Goal: Information Seeking & Learning: Learn about a topic

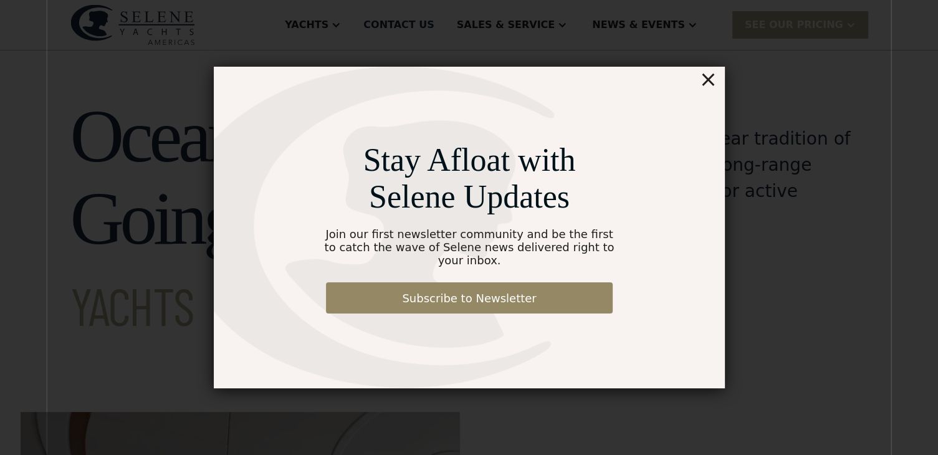
click at [708, 85] on div "×" at bounding box center [708, 79] width 18 height 25
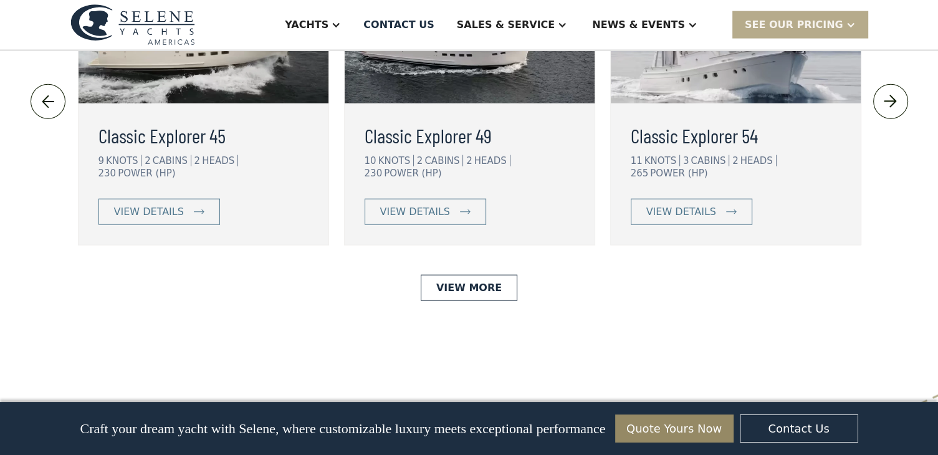
scroll to position [2920, 0]
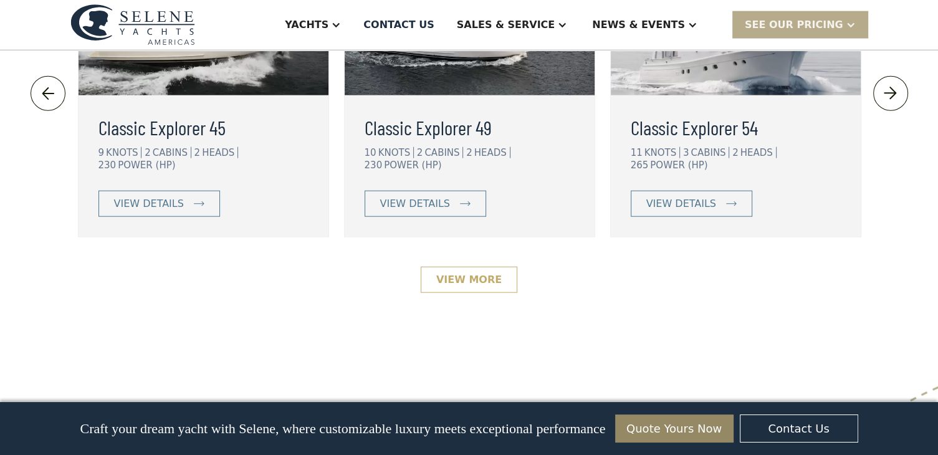
click at [489, 267] on link "View More" at bounding box center [469, 280] width 97 height 26
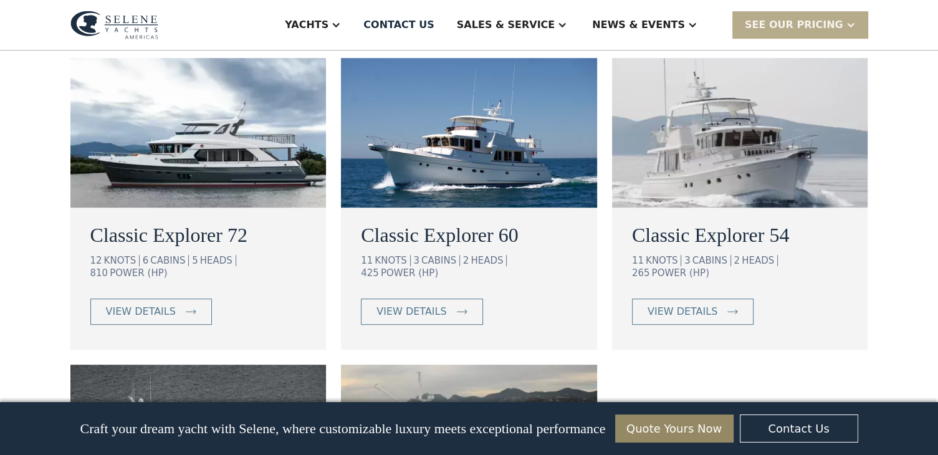
scroll to position [742, 0]
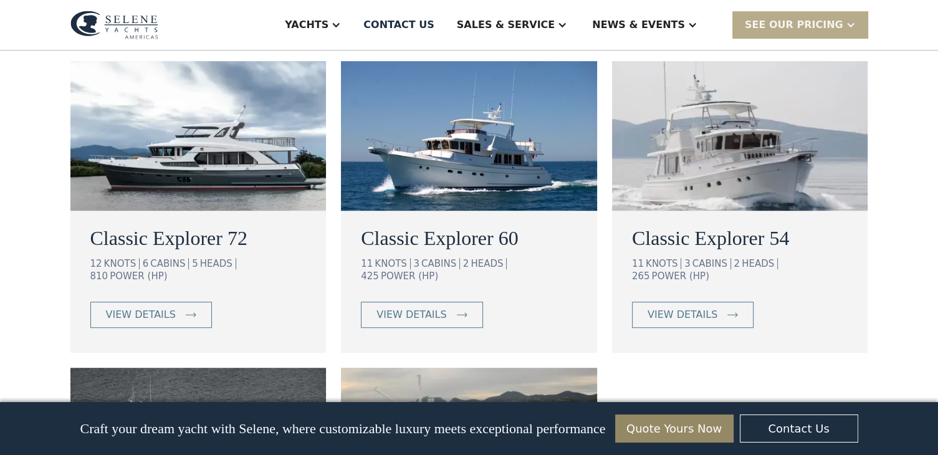
click at [284, 165] on img at bounding box center [198, 136] width 256 height 150
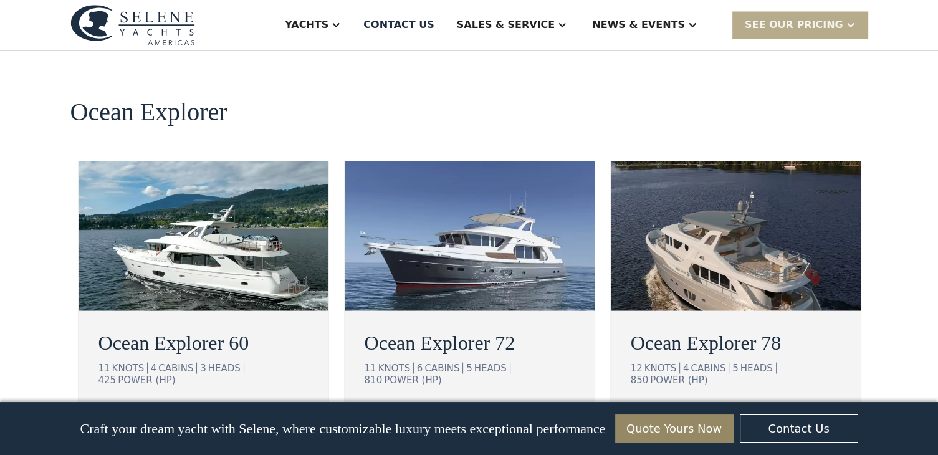
scroll to position [2253, 0]
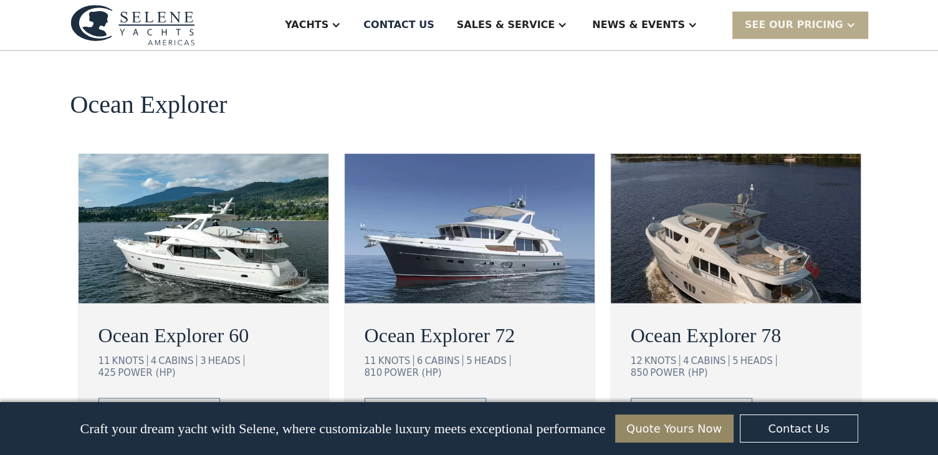
click at [521, 160] on img at bounding box center [470, 228] width 250 height 150
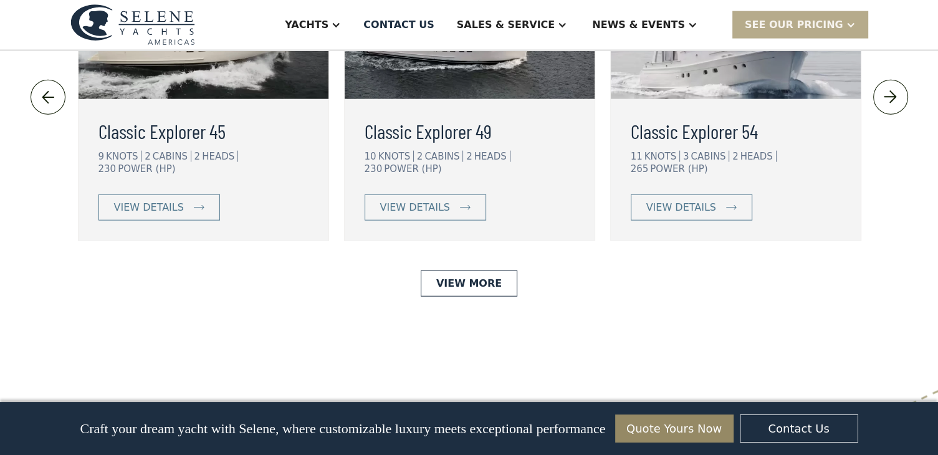
scroll to position [2877, 0]
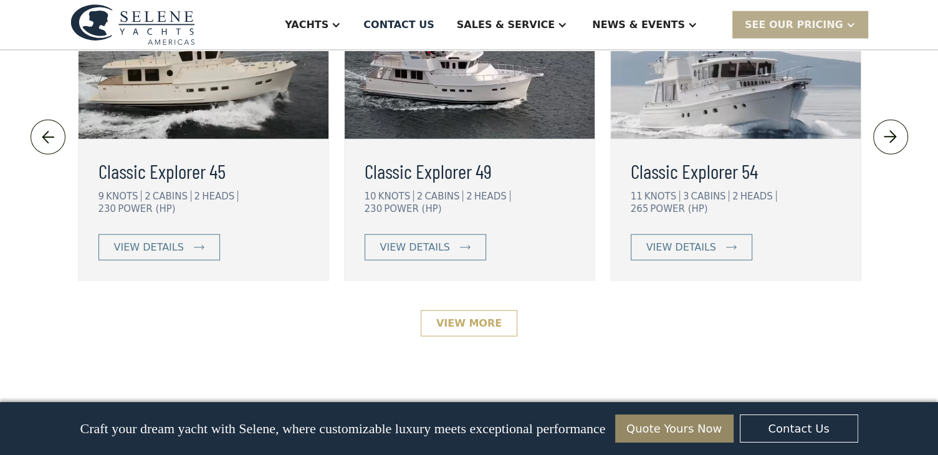
click at [475, 310] on link "View More" at bounding box center [469, 323] width 97 height 26
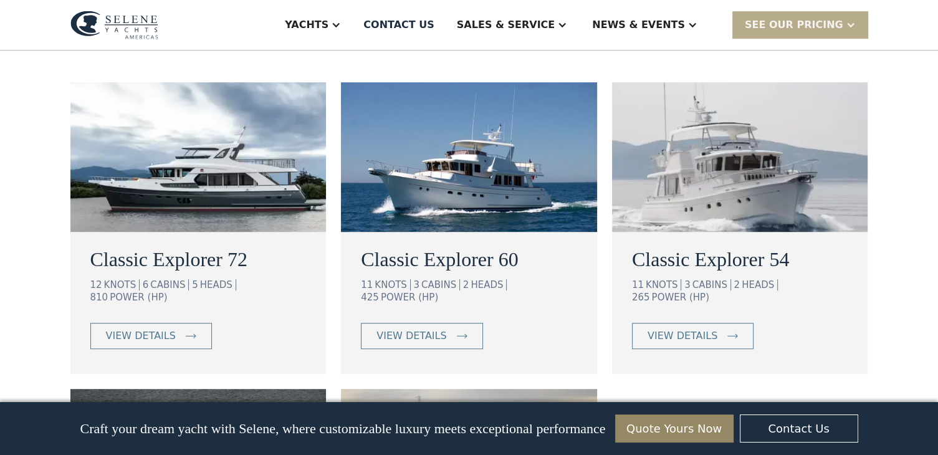
scroll to position [718, 0]
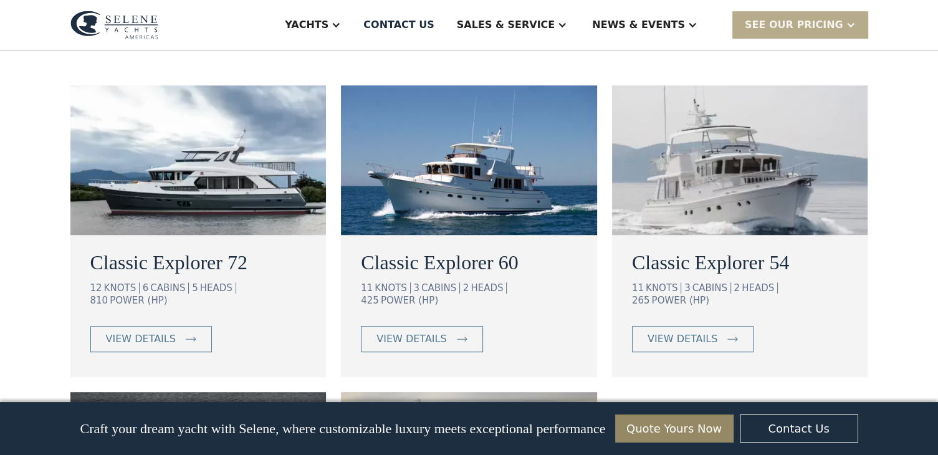
click at [205, 256] on h2 "Classic Explorer 72" at bounding box center [198, 262] width 216 height 30
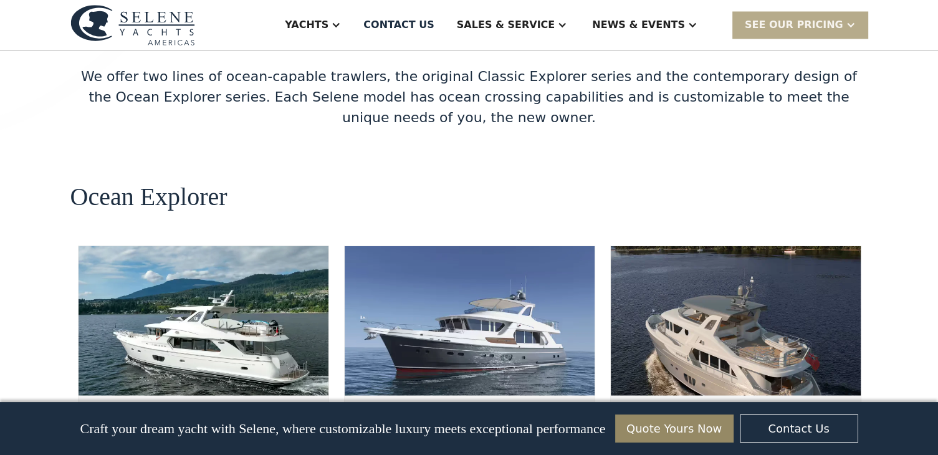
scroll to position [2169, 0]
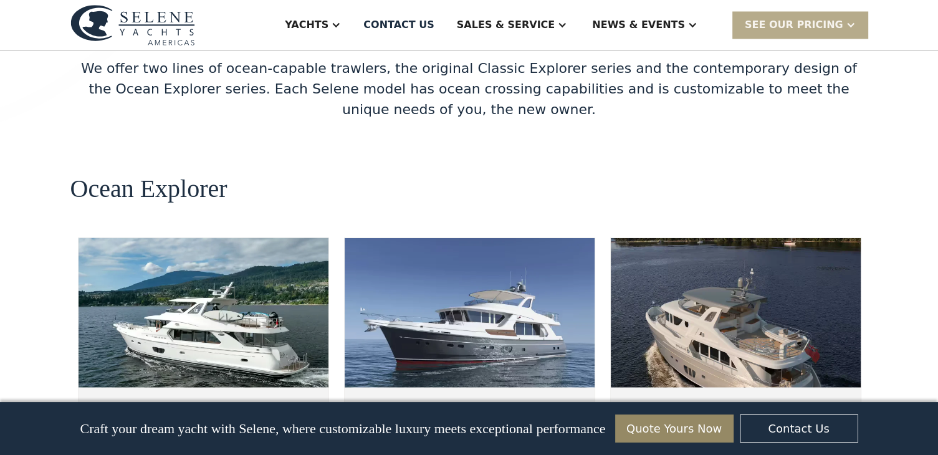
click at [528, 247] on img at bounding box center [470, 312] width 250 height 150
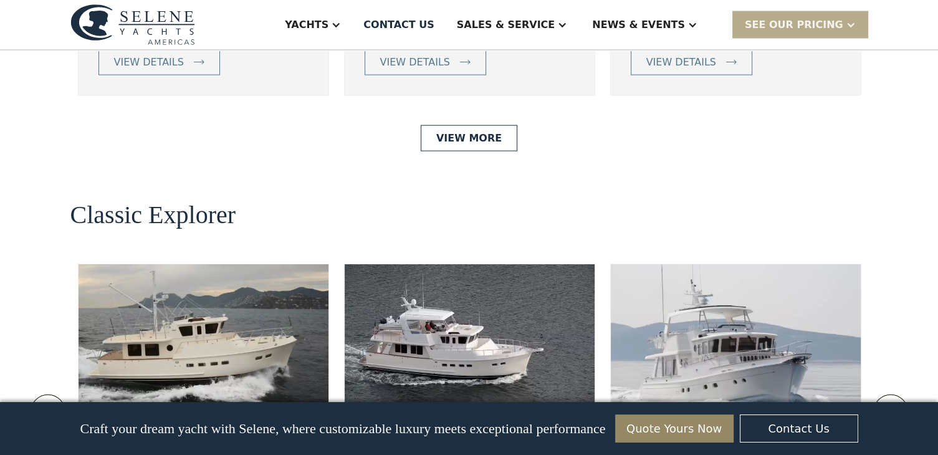
scroll to position [2610, 0]
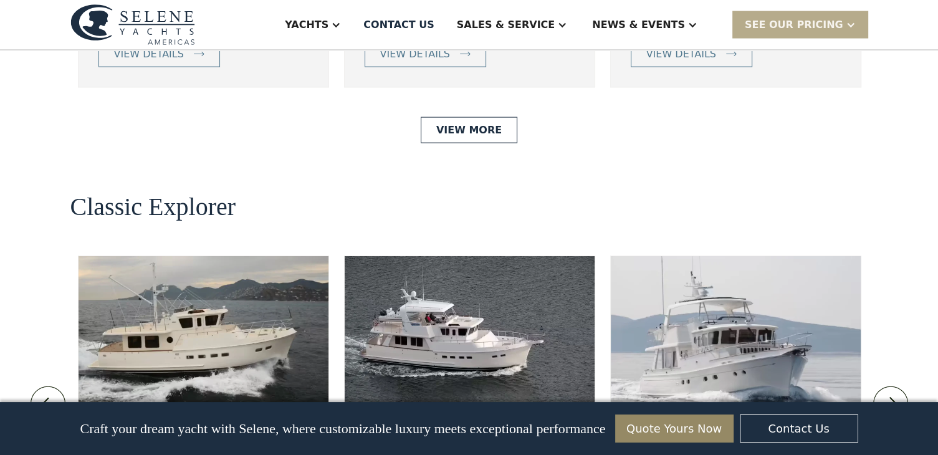
click at [890, 394] on img at bounding box center [890, 404] width 21 height 20
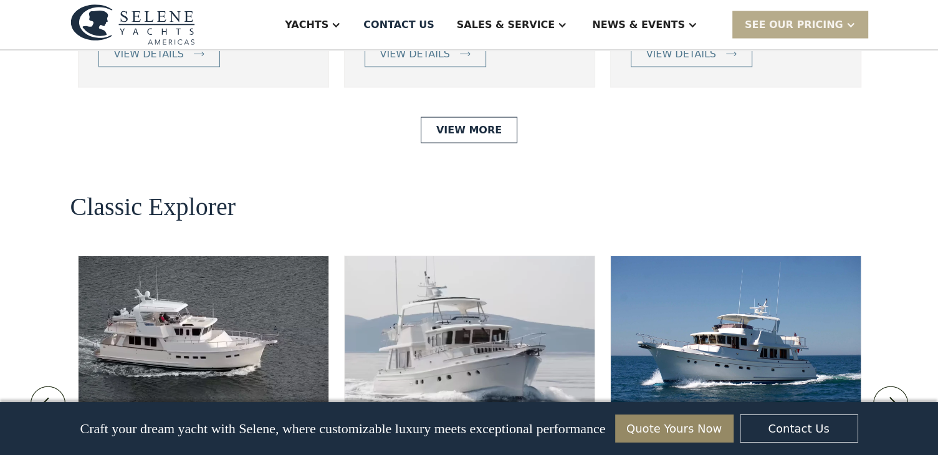
drag, startPoint x: 890, startPoint y: 276, endPoint x: 886, endPoint y: 291, distance: 15.4
click at [886, 386] on link at bounding box center [890, 403] width 35 height 35
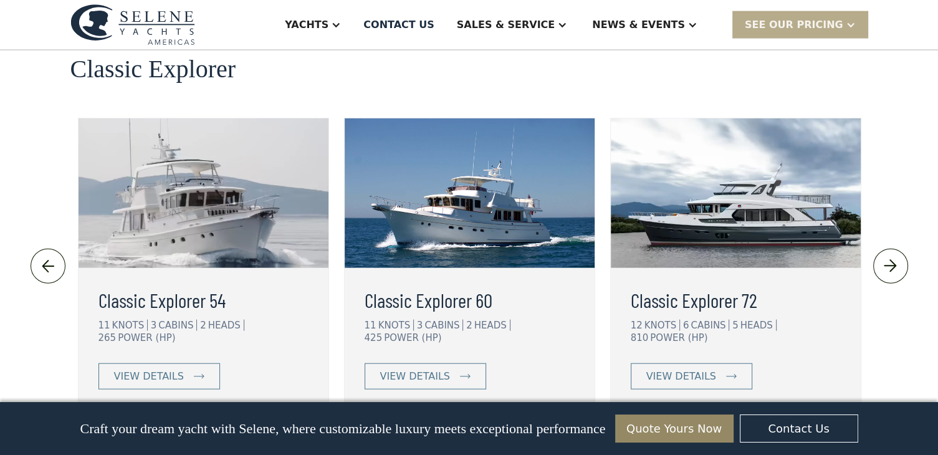
scroll to position [2732, 0]
